Goal: Task Accomplishment & Management: Use online tool/utility

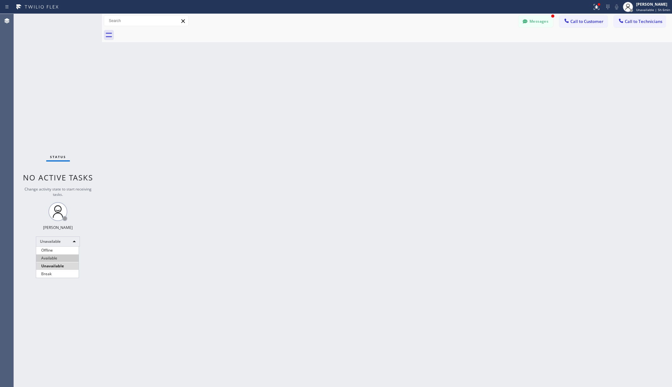
click at [57, 257] on li "Available" at bounding box center [57, 258] width 42 height 8
click at [149, 254] on div "Back to Dashboard Change Sender ID Customers Technicians AA [PERSON_NAME] [DATE…" at bounding box center [387, 200] width 570 height 373
click at [302, 78] on div "Back to Dashboard Change Sender ID Customers Technicians AA [PERSON_NAME] [DATE…" at bounding box center [387, 200] width 570 height 373
click at [93, 305] on div "Status No active tasks You are ready to start receiving tasks. [PERSON_NAME] Av…" at bounding box center [58, 200] width 88 height 373
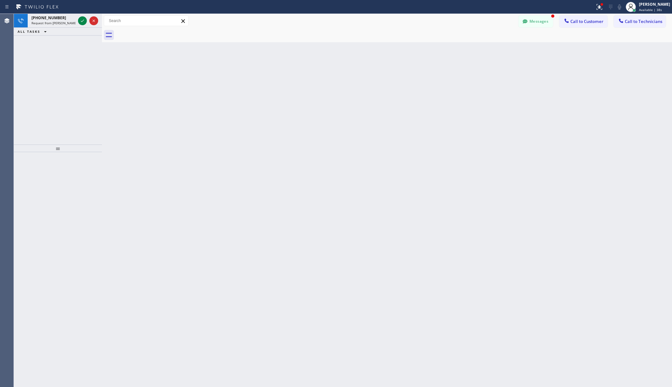
drag, startPoint x: 31, startPoint y: 76, endPoint x: 52, endPoint y: 55, distance: 29.2
click at [31, 76] on div "[PHONE_NUMBER] Request from [PERSON_NAME] (direct) ALL TASKS ALL TASKS ACTIVE T…" at bounding box center [58, 79] width 88 height 131
click at [80, 21] on icon at bounding box center [83, 21] width 8 height 8
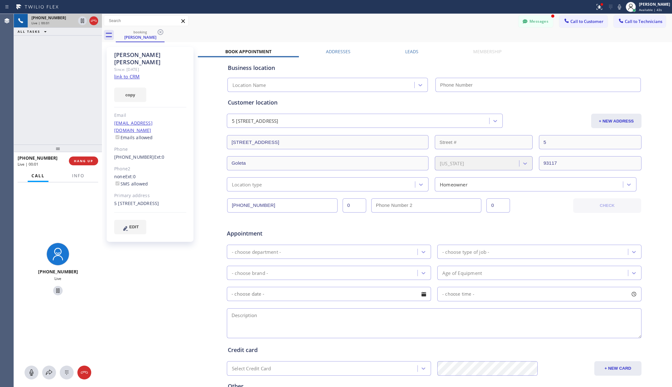
type input "[PHONE_NUMBER]"
click at [358, 29] on div "booking [PERSON_NAME]" at bounding box center [394, 35] width 556 height 14
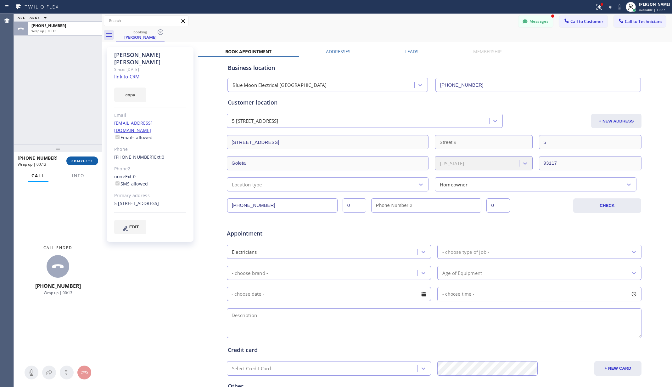
click at [81, 160] on span "COMPLETE" at bounding box center [82, 161] width 22 height 4
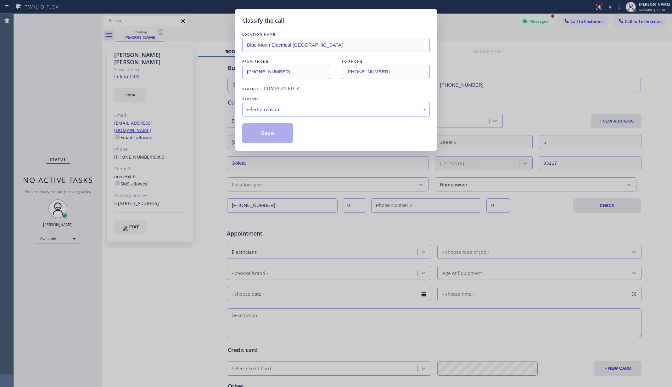
click at [334, 112] on div "Select a reason" at bounding box center [336, 109] width 181 height 7
click at [261, 131] on button "Save" at bounding box center [267, 133] width 51 height 20
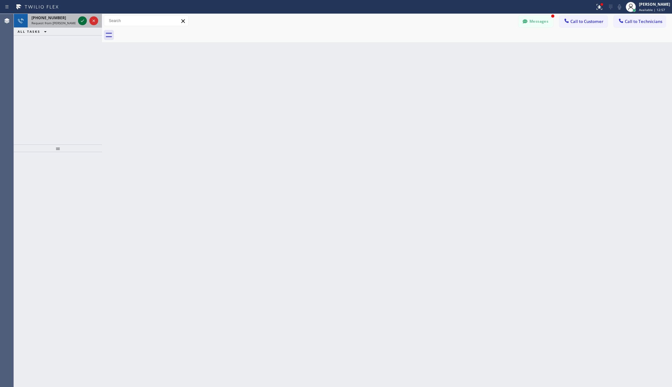
click at [82, 18] on icon at bounding box center [83, 21] width 8 height 8
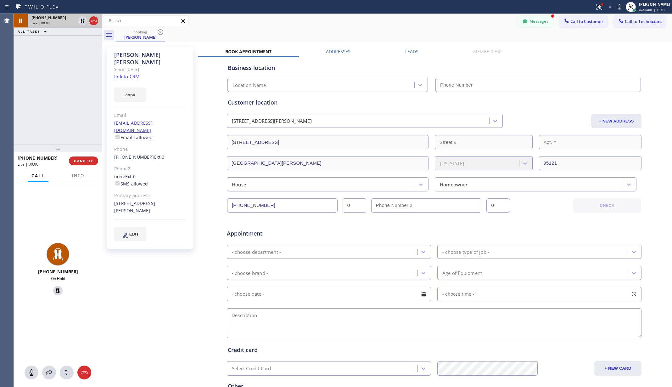
type input "[PHONE_NUMBER]"
click at [174, 87] on div "copy" at bounding box center [150, 91] width 72 height 22
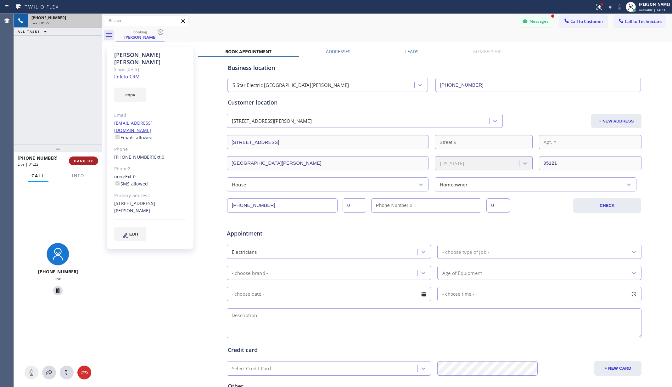
click at [85, 162] on span "HANG UP" at bounding box center [83, 161] width 19 height 4
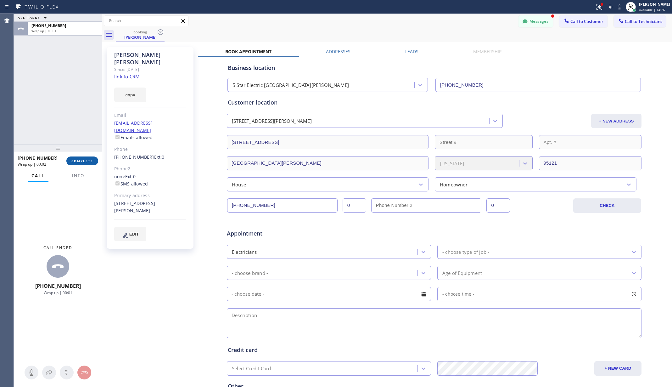
click at [91, 162] on span "COMPLETE" at bounding box center [82, 161] width 22 height 4
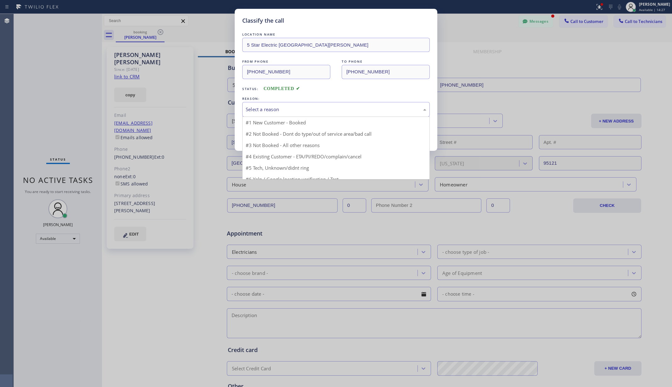
click at [341, 114] on div "Select a reason" at bounding box center [336, 109] width 188 height 15
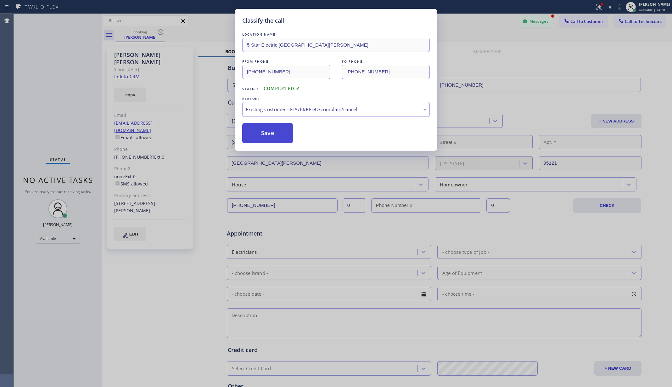
click at [260, 132] on button "Save" at bounding box center [267, 133] width 51 height 20
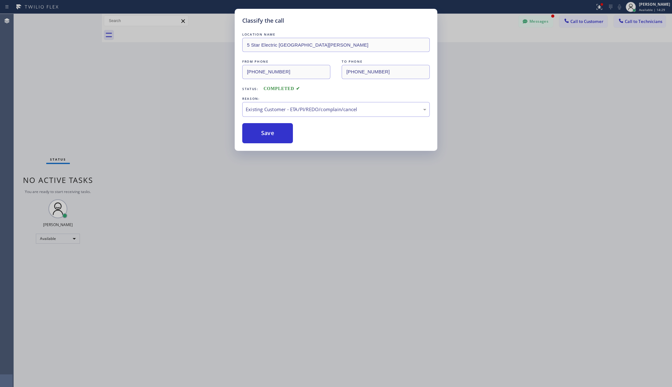
click at [54, 237] on div "Classify the call LOCATION NAME 5 Star Electric San [PERSON_NAME] FROM PHONE [P…" at bounding box center [336, 193] width 672 height 387
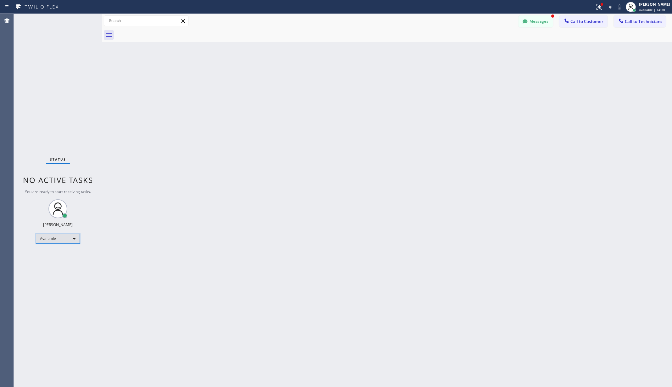
click at [57, 240] on div "Available" at bounding box center [58, 239] width 44 height 10
click at [54, 264] on li "Unavailable" at bounding box center [57, 263] width 42 height 8
click at [658, 8] on span "Unavailable | 19:51" at bounding box center [654, 10] width 30 height 4
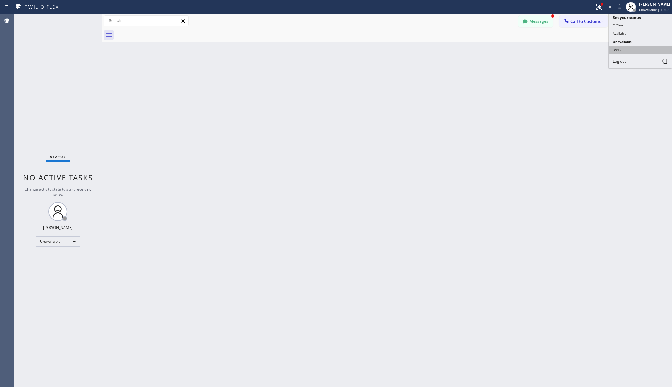
click at [623, 47] on button "Break" at bounding box center [640, 50] width 63 height 8
